Goal: Transaction & Acquisition: Book appointment/travel/reservation

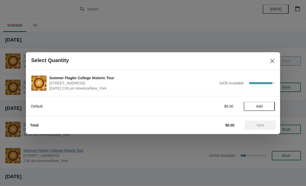
click at [252, 111] on button "Add" at bounding box center [259, 106] width 31 height 9
click at [260, 127] on span "Next" at bounding box center [261, 125] width 8 height 4
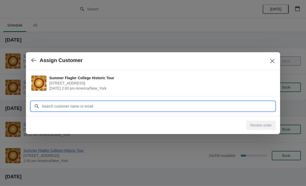
click at [116, 108] on input "Customer" at bounding box center [159, 106] width 234 height 9
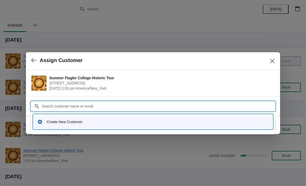
click at [49, 123] on div "Create New Customer" at bounding box center [158, 121] width 222 height 5
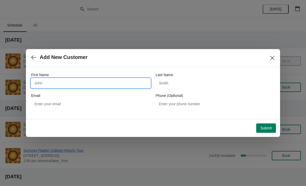
click at [43, 81] on input "First Name" at bounding box center [90, 82] width 119 height 9
type input "Diego"
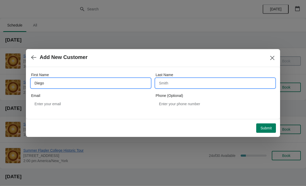
click at [192, 87] on input "Last Name" at bounding box center [215, 82] width 119 height 9
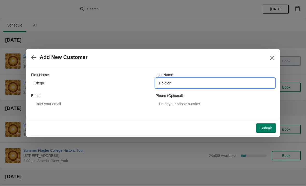
type input "Holgien"
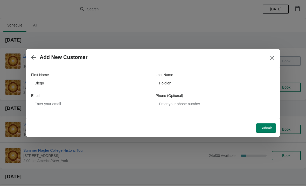
click at [270, 131] on button "Submit" at bounding box center [267, 127] width 20 height 9
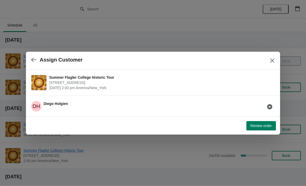
click at [259, 130] on button "Review order" at bounding box center [262, 125] width 30 height 9
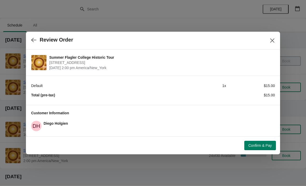
click at [261, 149] on button "Confirm & Pay" at bounding box center [261, 145] width 32 height 9
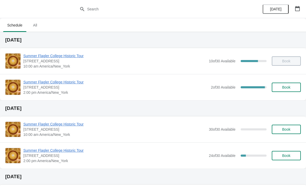
click at [284, 91] on button "Book" at bounding box center [286, 87] width 29 height 9
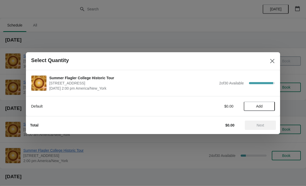
click at [264, 117] on div "Total $0.00 Next" at bounding box center [151, 123] width 250 height 14
click at [262, 106] on span "Add" at bounding box center [260, 106] width 6 height 4
click at [264, 124] on span "Next" at bounding box center [261, 125] width 8 height 4
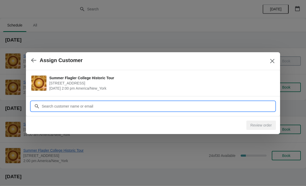
click at [134, 108] on input "Customer" at bounding box center [159, 106] width 234 height 9
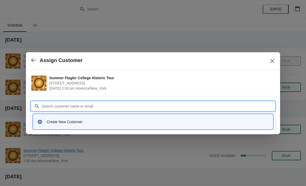
click at [105, 118] on div "Create New Customer" at bounding box center [153, 121] width 236 height 11
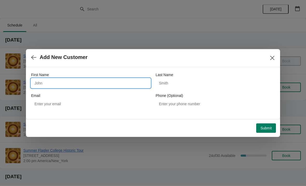
click at [64, 85] on input "First Name" at bounding box center [90, 82] width 119 height 9
type input "Diego"
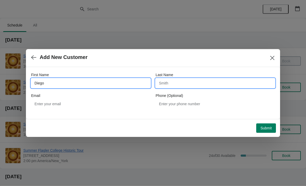
click at [204, 88] on input "Last Name" at bounding box center [215, 82] width 119 height 9
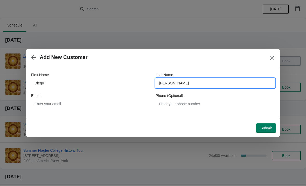
click at [217, 81] on input "Hollie’s" at bounding box center [215, 82] width 119 height 9
type input "Holuien"
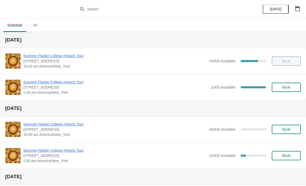
click at [289, 88] on span "Book" at bounding box center [287, 87] width 8 height 4
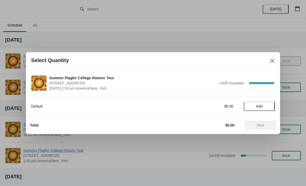
click at [256, 105] on span "Add" at bounding box center [260, 106] width 22 height 4
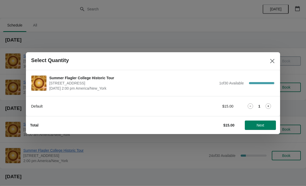
click at [267, 108] on icon at bounding box center [268, 105] width 5 height 5
click at [271, 106] on icon at bounding box center [268, 105] width 5 height 5
click at [268, 106] on icon at bounding box center [269, 106] width 2 height 2
click at [259, 126] on span "Next" at bounding box center [261, 125] width 8 height 4
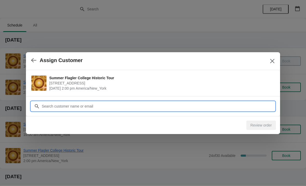
click at [104, 108] on input "Customer" at bounding box center [159, 106] width 234 height 9
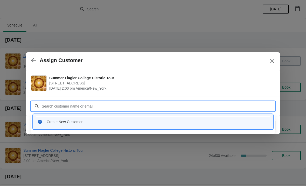
click at [53, 123] on div "Create New Customer" at bounding box center [158, 121] width 222 height 5
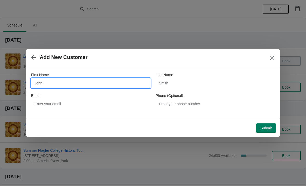
click at [42, 84] on input "First Name" at bounding box center [90, 82] width 119 height 9
type input "[PERSON_NAME]"
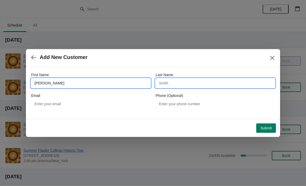
click at [208, 83] on input "Last Name" at bounding box center [215, 82] width 119 height 9
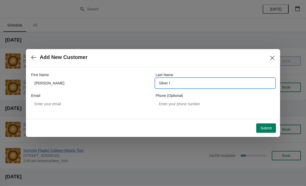
type input "Silver I"
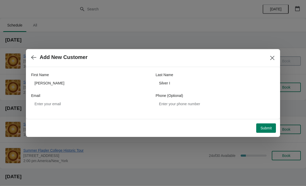
click at [270, 131] on button "Submit" at bounding box center [267, 127] width 20 height 9
